Goal: Find specific page/section: Find specific page/section

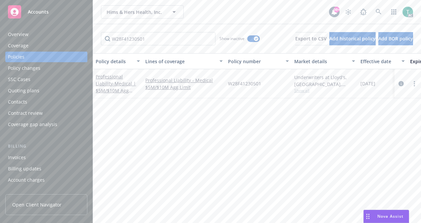
click at [207, 125] on div "Policy details Lines of coverage Policy number Market details Effective date Ex…" at bounding box center [257, 135] width 328 height 165
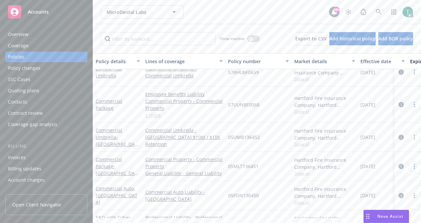
scroll to position [157, 0]
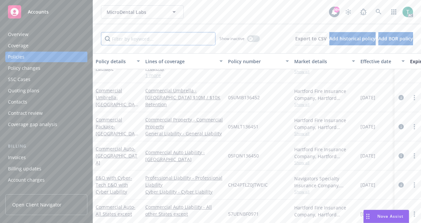
click at [132, 35] on input "Filter by keyword..." at bounding box center [158, 38] width 115 height 13
paste input "57UUNBF0068"
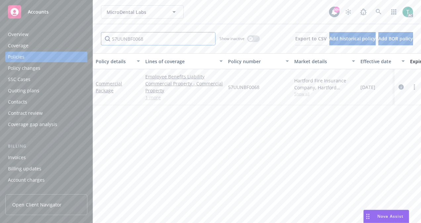
scroll to position [0, 0]
type input "57UUNBF0068"
click at [159, 98] on link "1 more" at bounding box center [183, 97] width 77 height 7
click at [112, 88] on link "Commercial Package" at bounding box center [109, 90] width 26 height 13
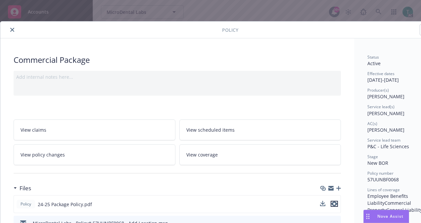
click at [337, 202] on icon "preview file" at bounding box center [334, 204] width 6 height 5
click at [12, 28] on icon "close" at bounding box center [12, 30] width 4 height 4
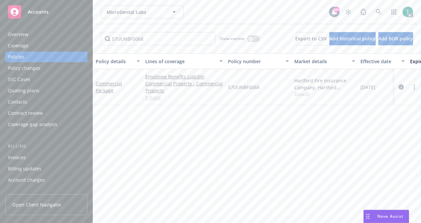
click at [150, 100] on link "1 more" at bounding box center [183, 97] width 77 height 7
